Goal: Transaction & Acquisition: Obtain resource

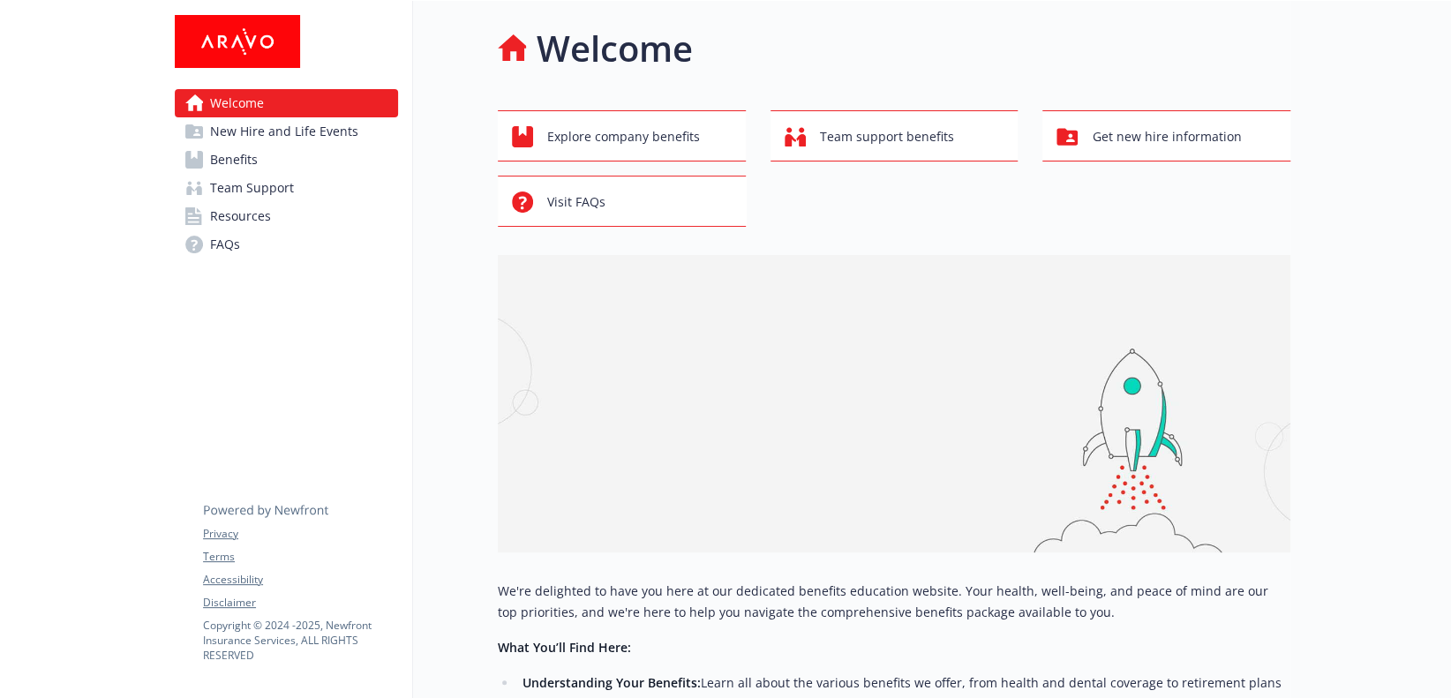
click at [251, 161] on span "Benefits" at bounding box center [234, 160] width 48 height 28
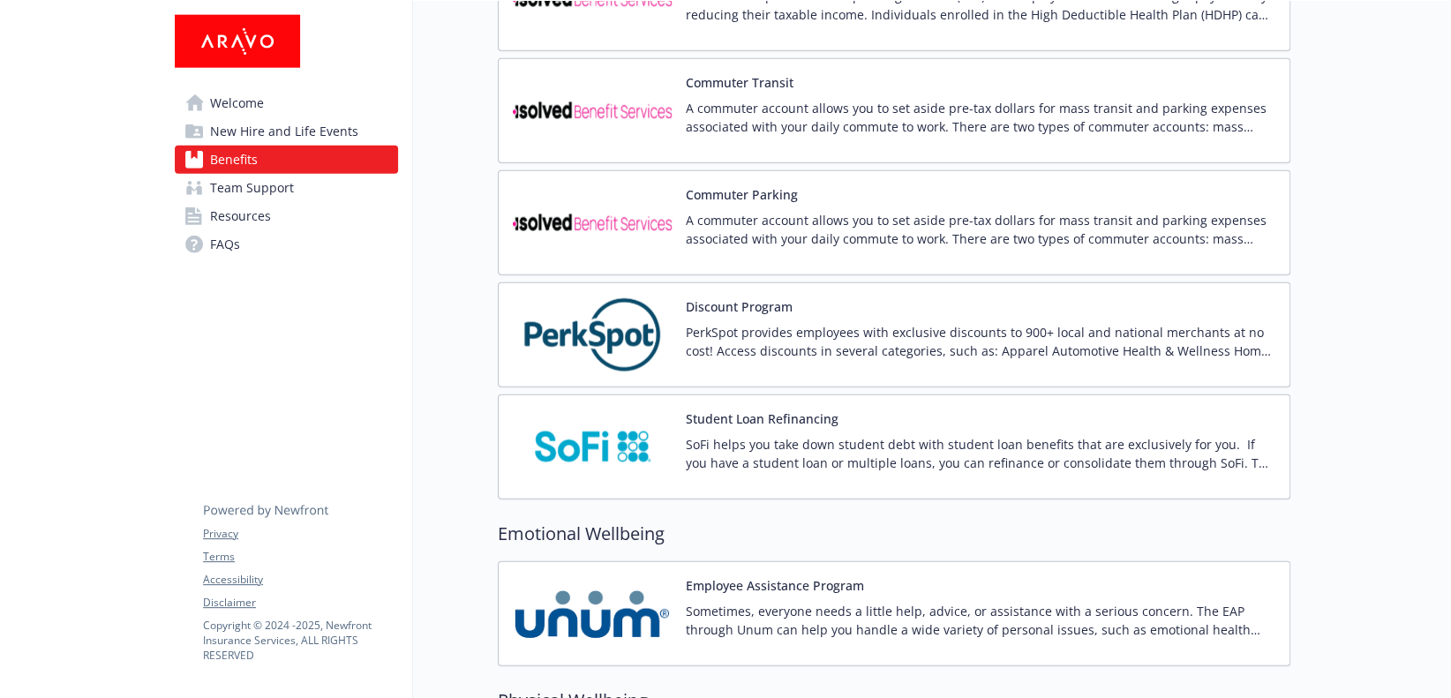
scroll to position [2647, 0]
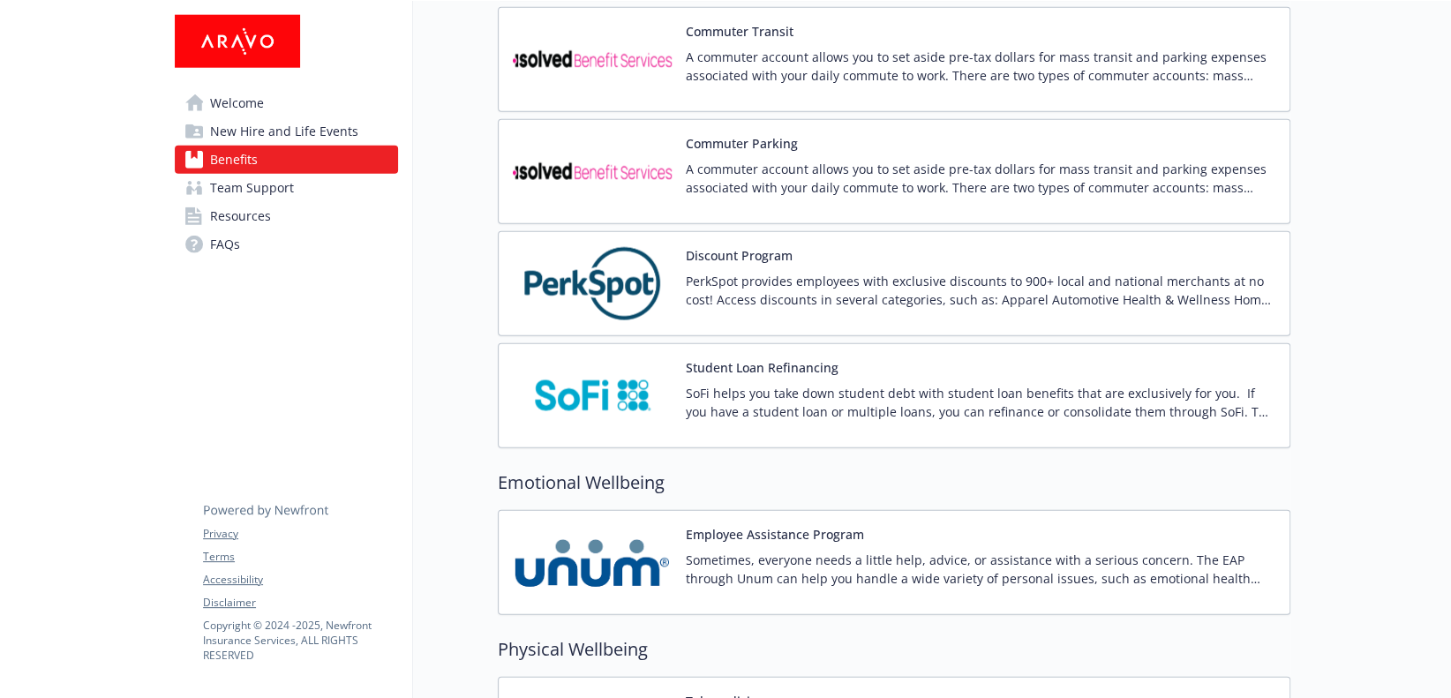
click at [617, 273] on img at bounding box center [592, 283] width 159 height 75
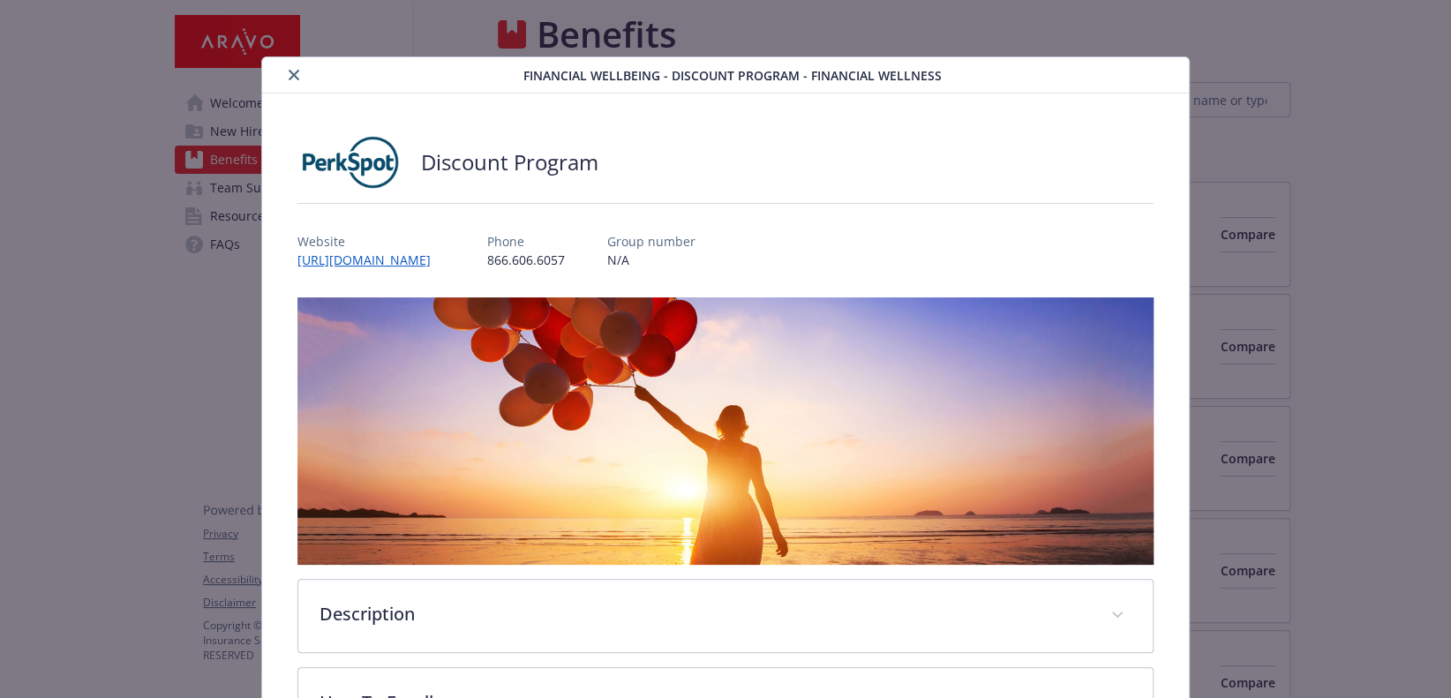
scroll to position [2647, 0]
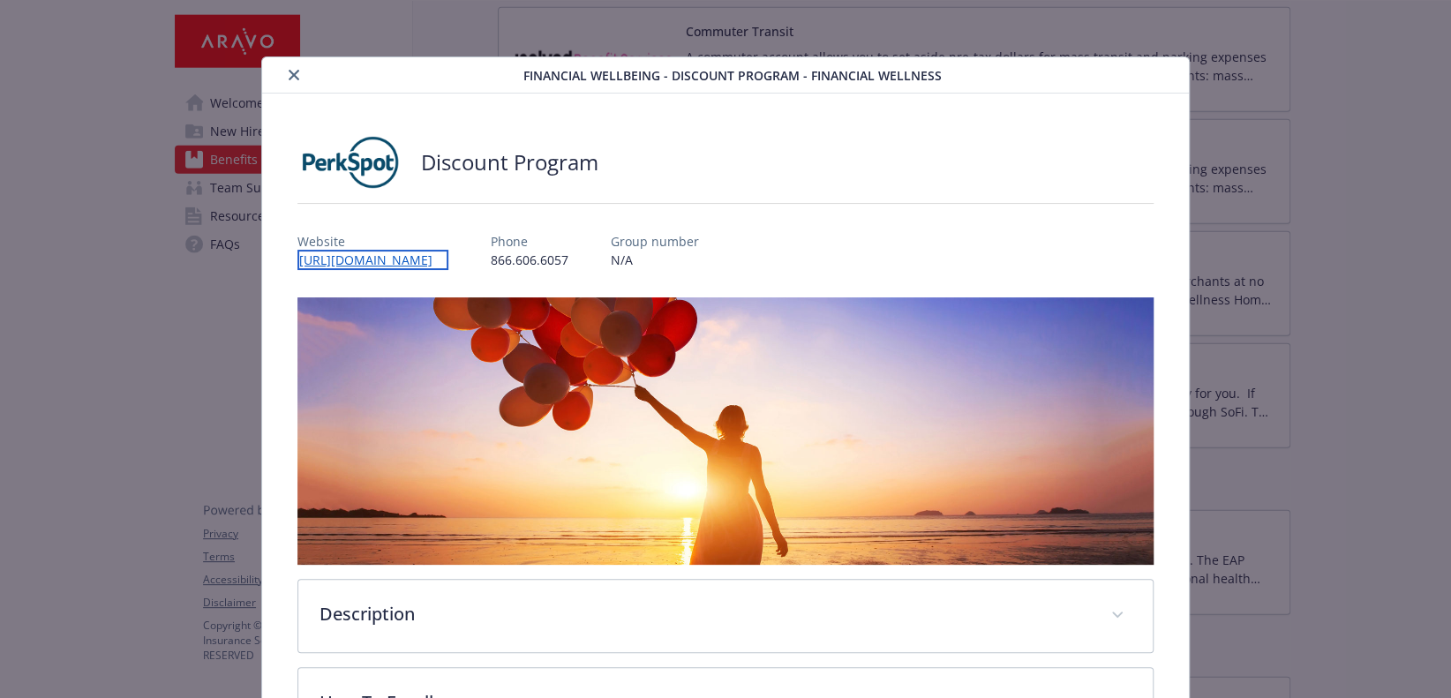
click at [444, 258] on link "[URL][DOMAIN_NAME]" at bounding box center [372, 260] width 151 height 20
click at [434, 254] on link "[URL][DOMAIN_NAME]" at bounding box center [372, 260] width 151 height 20
click at [439, 253] on link "[URL][DOMAIN_NAME]" at bounding box center [372, 260] width 151 height 20
